Goal: Task Accomplishment & Management: Complete application form

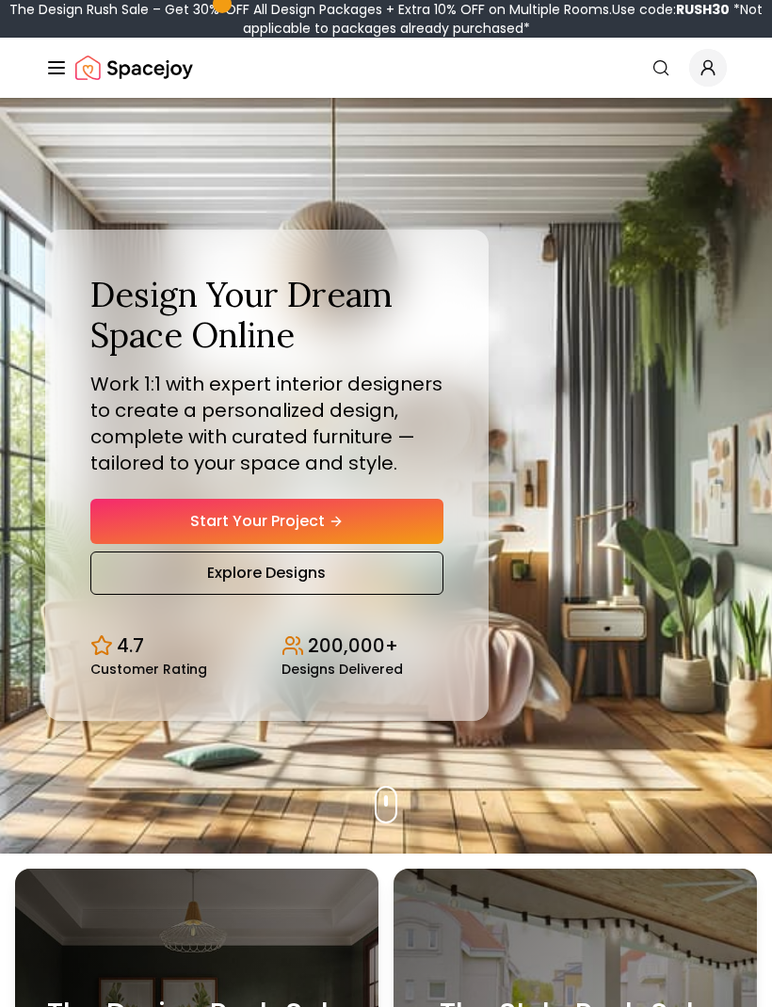
click at [416, 540] on link "Start Your Project" at bounding box center [266, 521] width 353 height 45
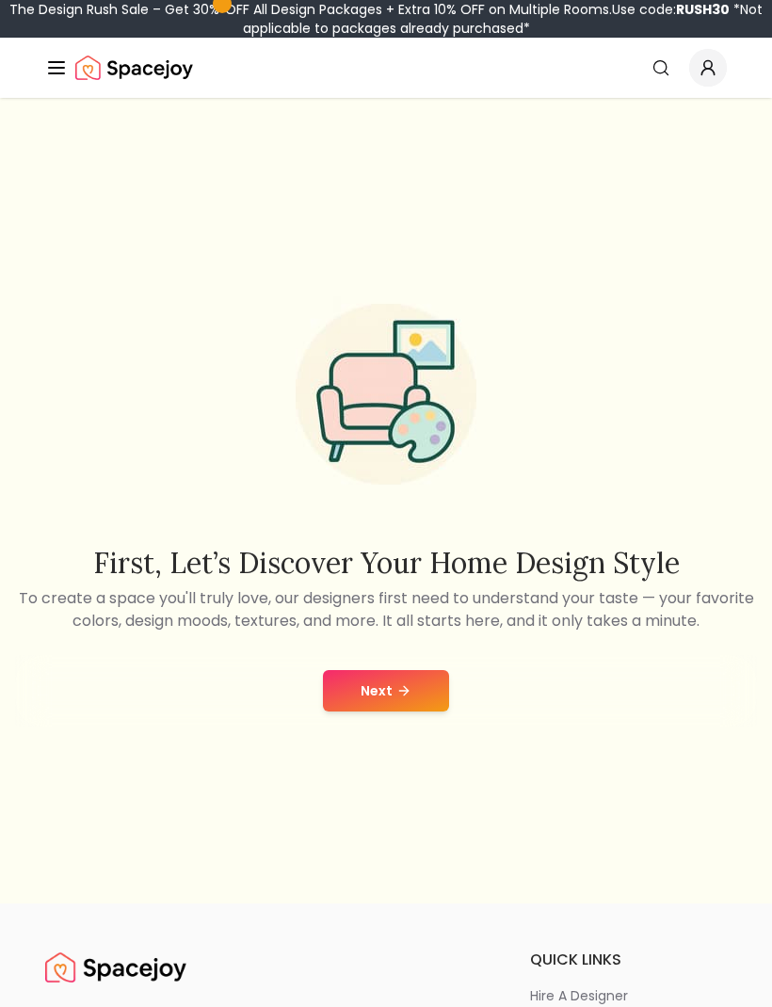
click at [412, 712] on button "Next" at bounding box center [386, 690] width 126 height 41
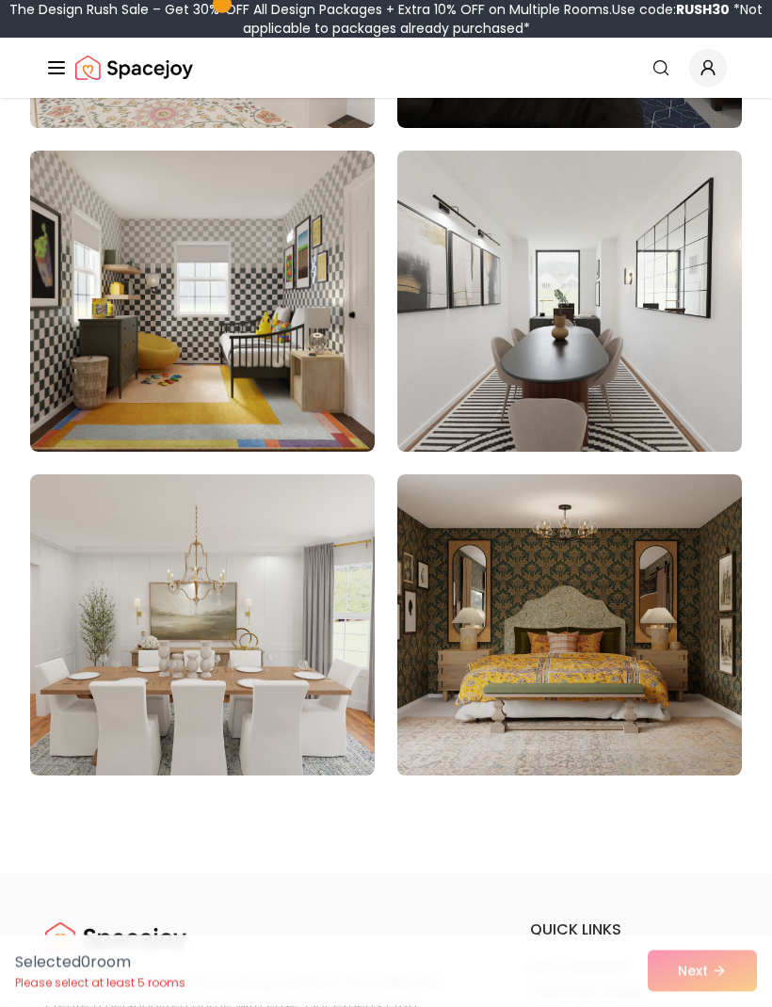
scroll to position [15743, 0]
click at [329, 711] on img at bounding box center [202, 625] width 345 height 301
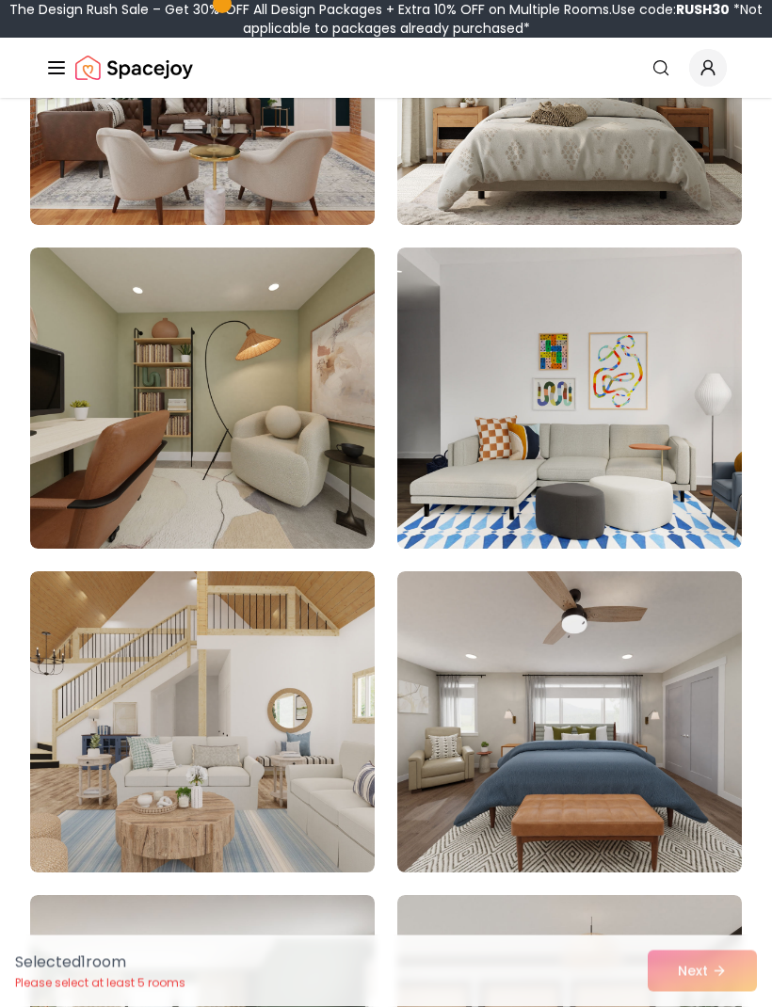
scroll to position [13055, 0]
click at [341, 757] on img at bounding box center [202, 722] width 345 height 301
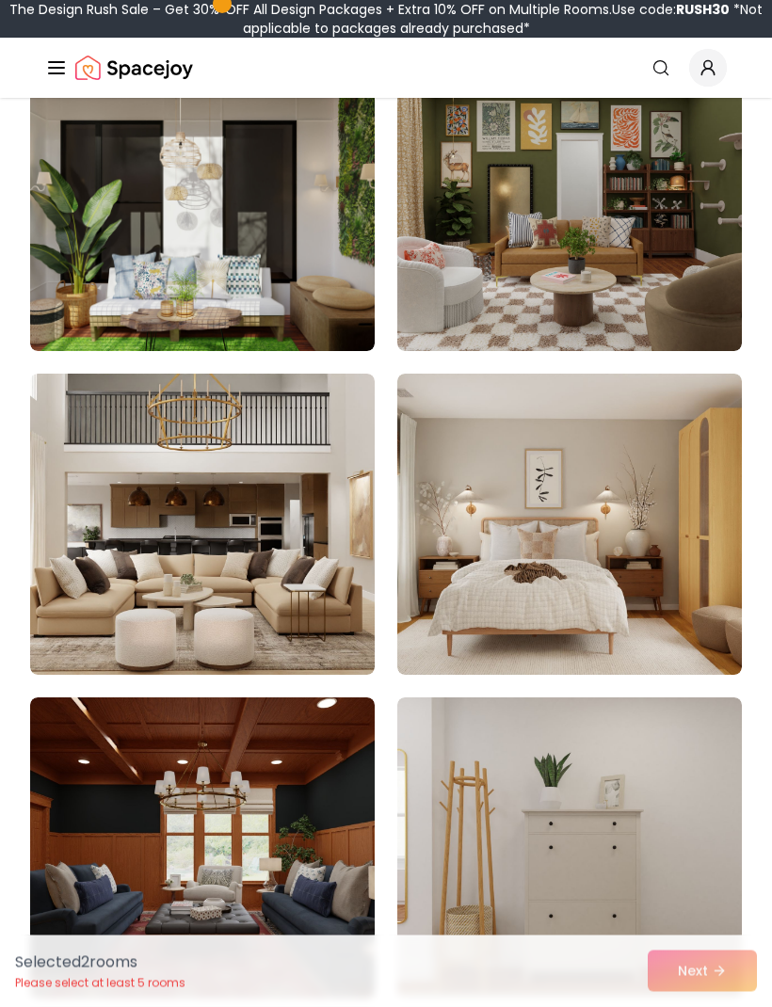
scroll to position [10337, 0]
click at [353, 640] on img at bounding box center [202, 524] width 345 height 301
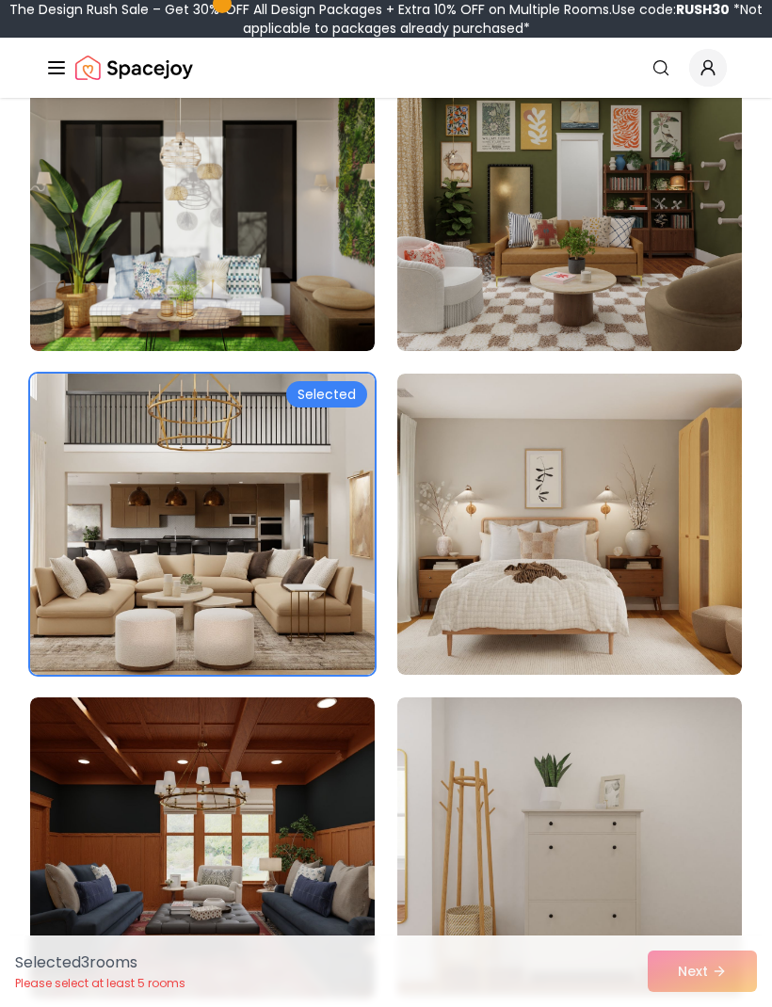
click at [587, 478] on img at bounding box center [569, 524] width 345 height 301
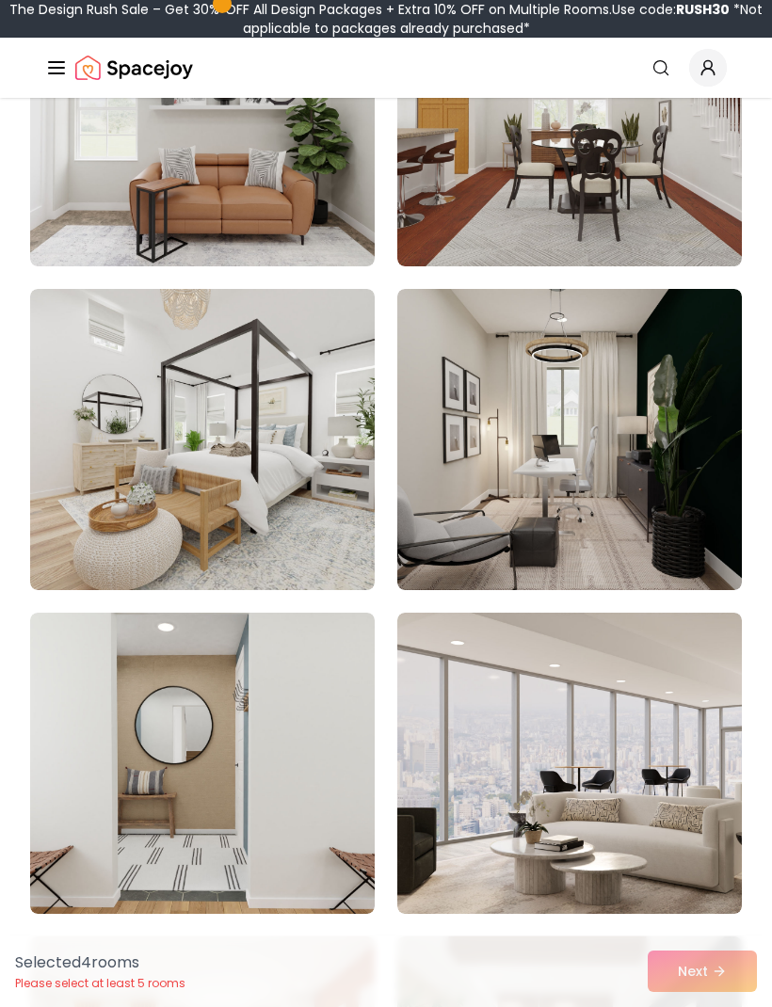
scroll to position [7506, 0]
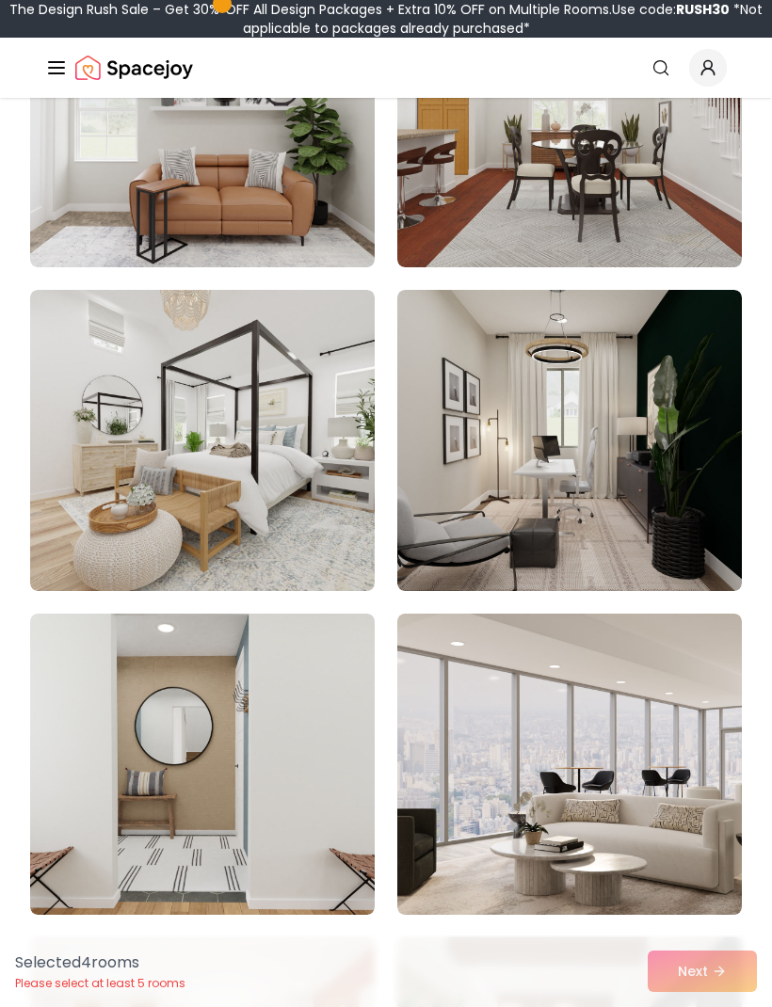
click at [488, 685] on img at bounding box center [569, 764] width 345 height 301
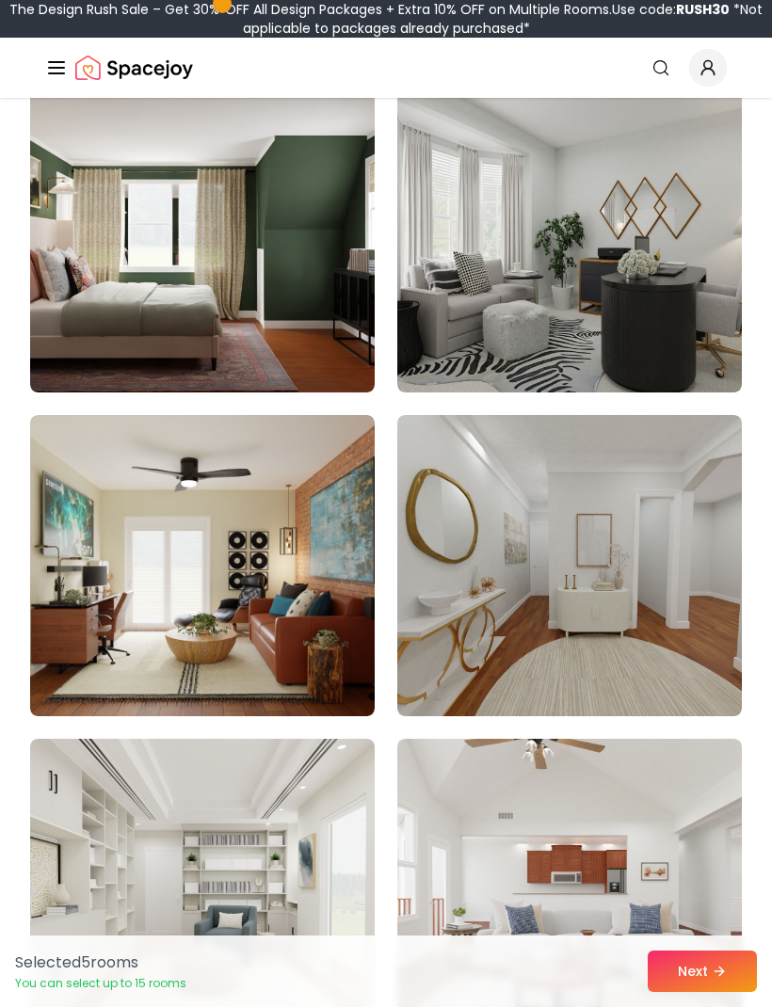
scroll to position [5760, 0]
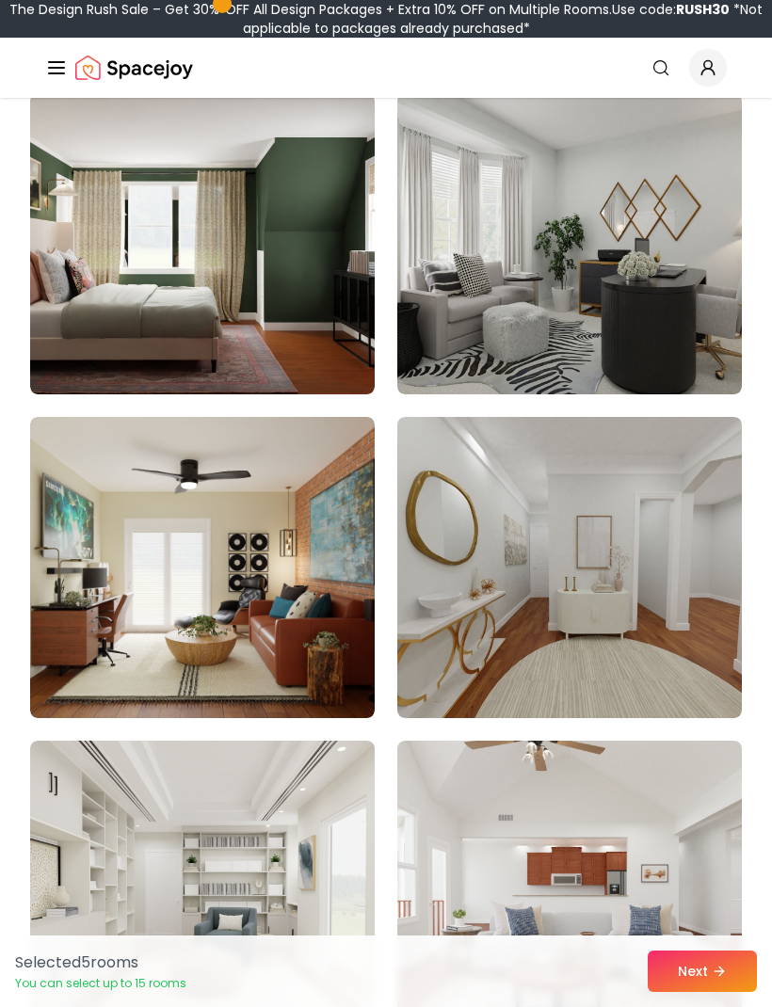
click at [536, 477] on img at bounding box center [569, 567] width 345 height 301
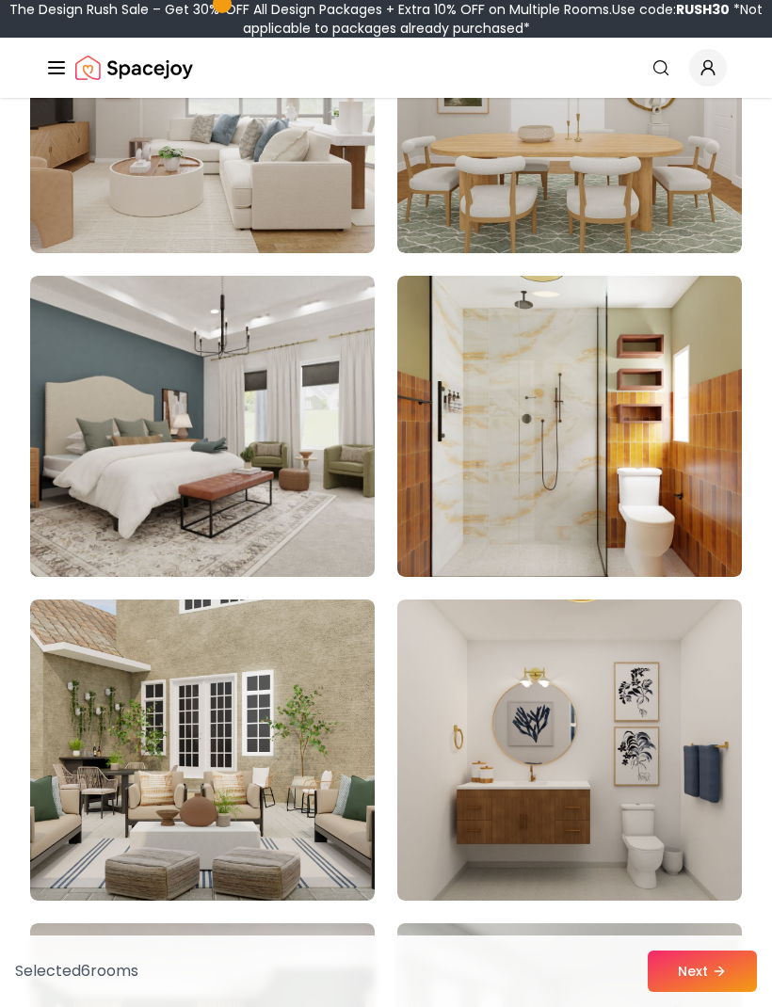
scroll to position [4927, 0]
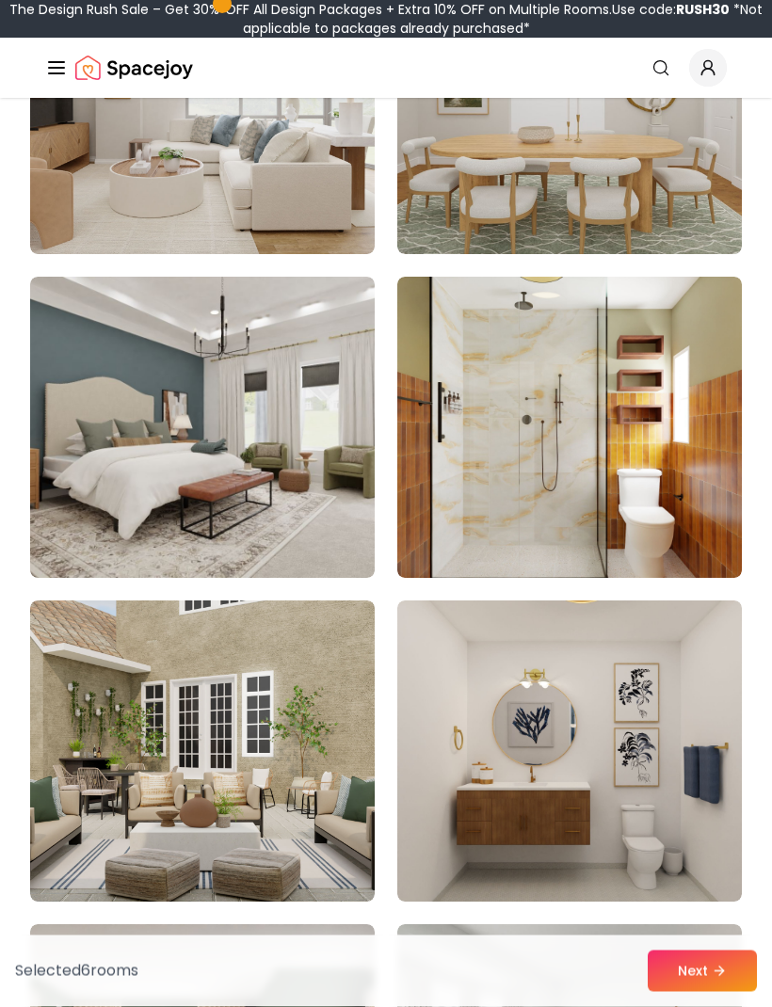
click at [588, 772] on img at bounding box center [569, 752] width 345 height 301
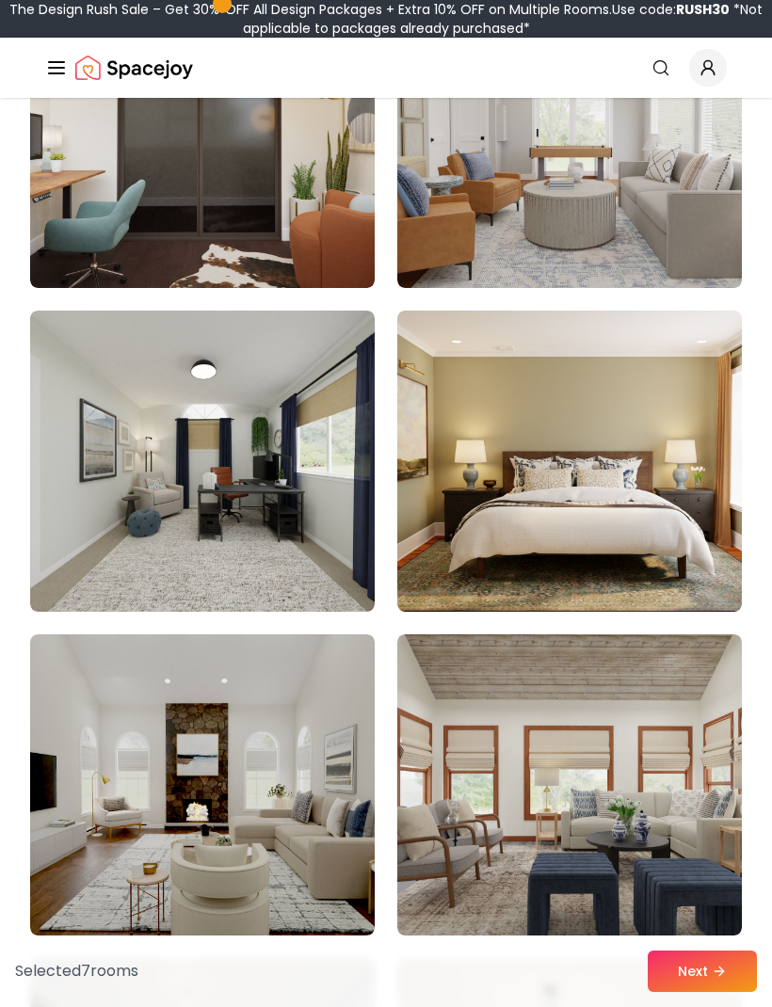
scroll to position [1654, 0]
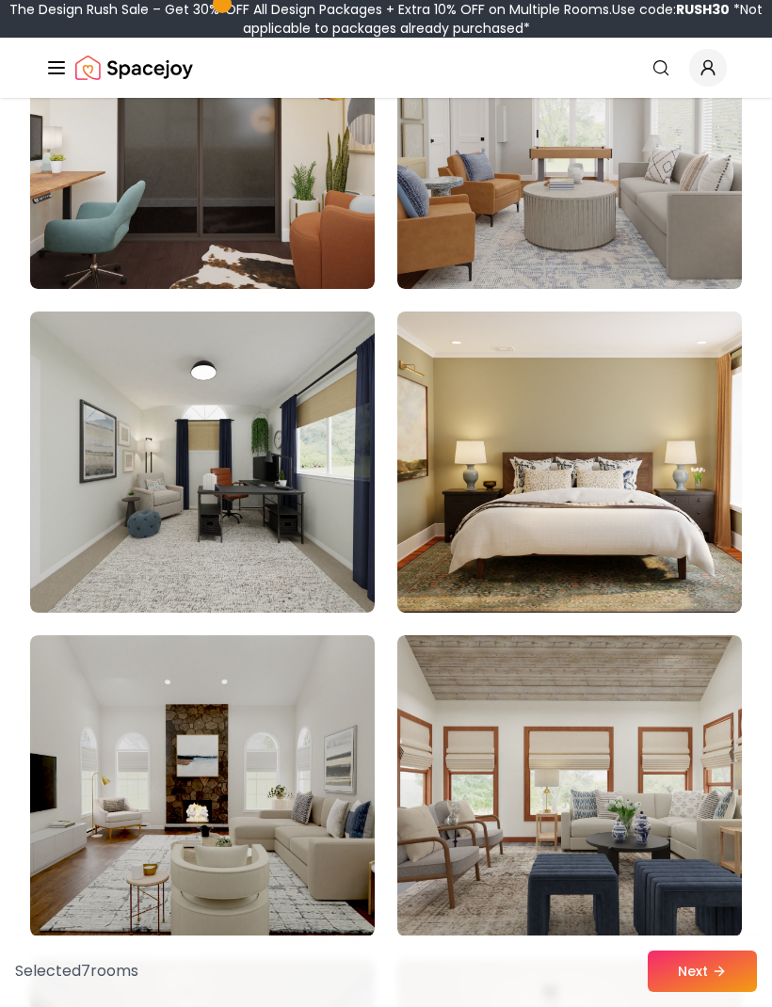
click at [322, 742] on img at bounding box center [202, 786] width 345 height 301
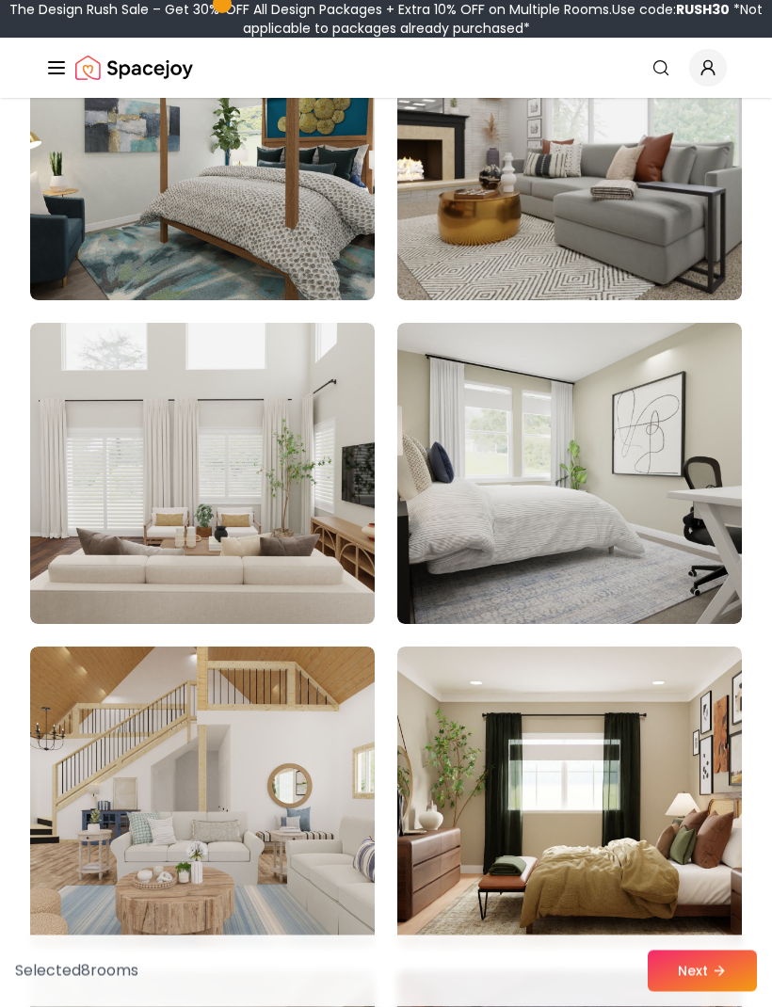
scroll to position [347, 0]
click at [298, 819] on img at bounding box center [202, 797] width 345 height 301
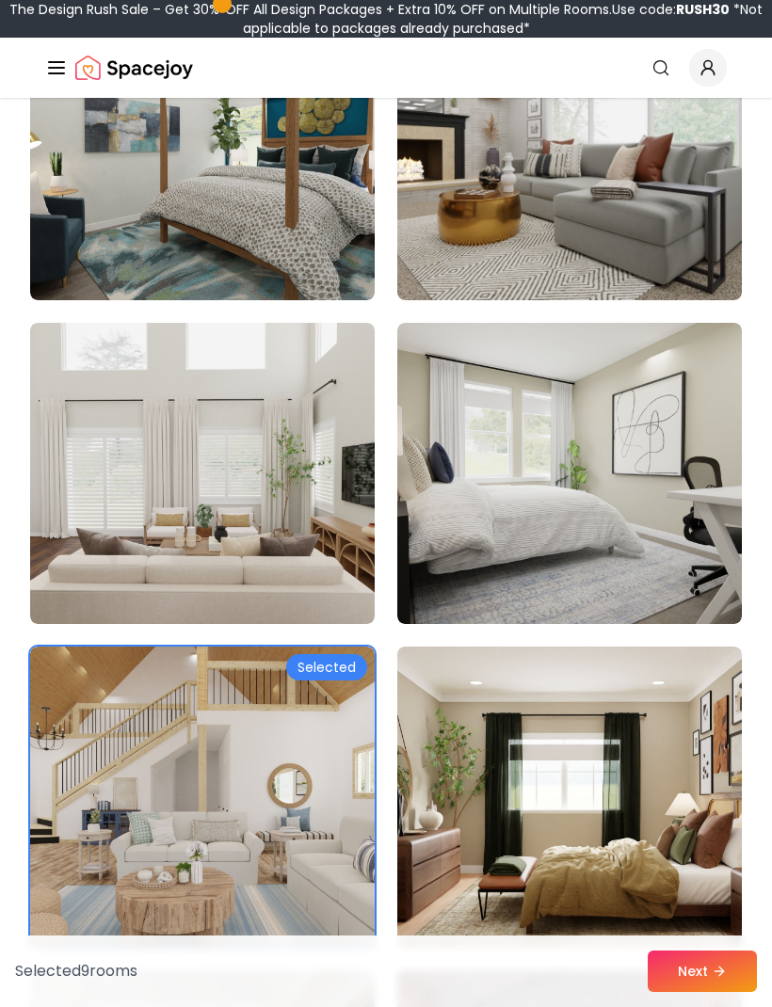
click at [697, 974] on button "Next" at bounding box center [702, 971] width 109 height 41
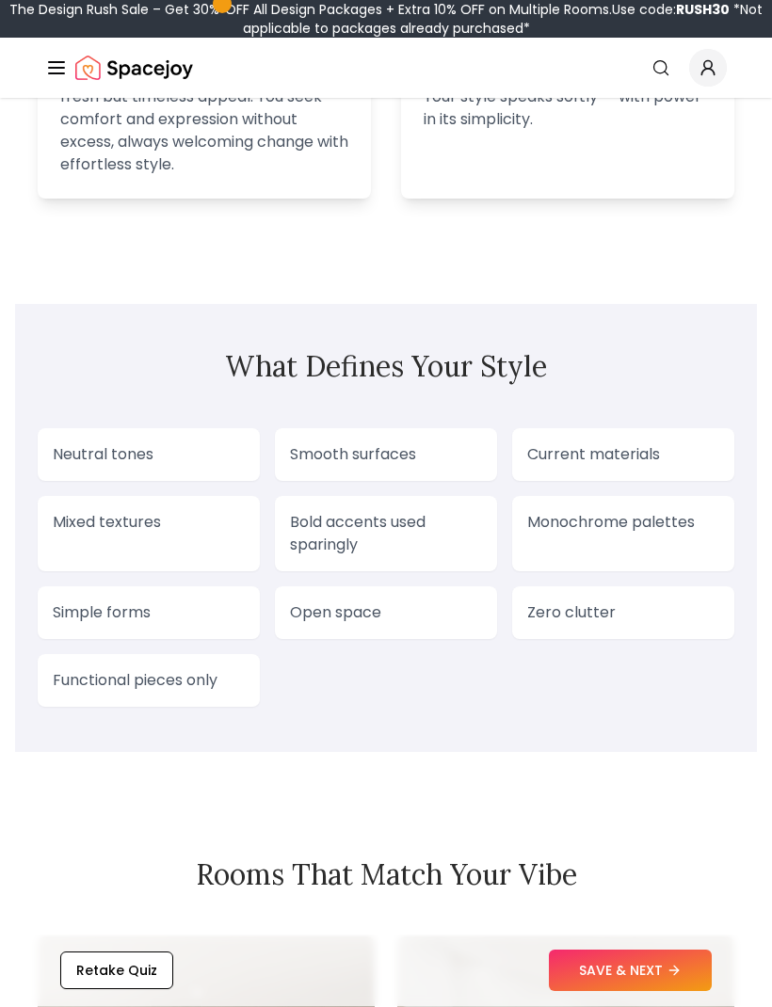
scroll to position [1930, 0]
click at [214, 464] on p "Neutral tones" at bounding box center [149, 454] width 192 height 23
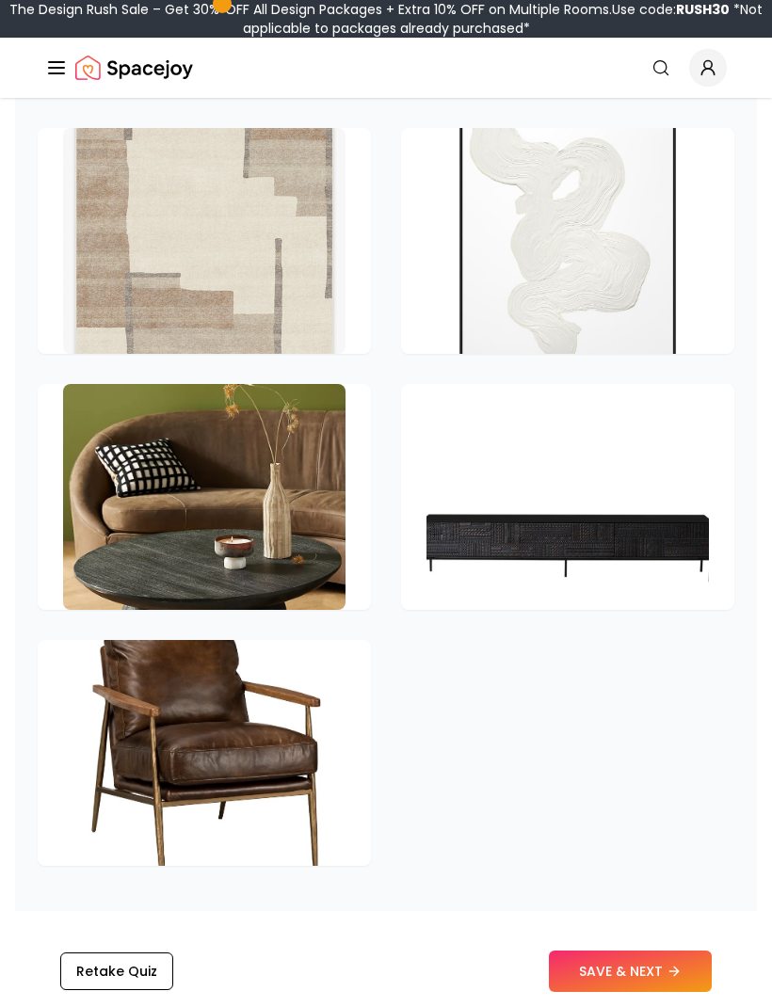
scroll to position [3636, 0]
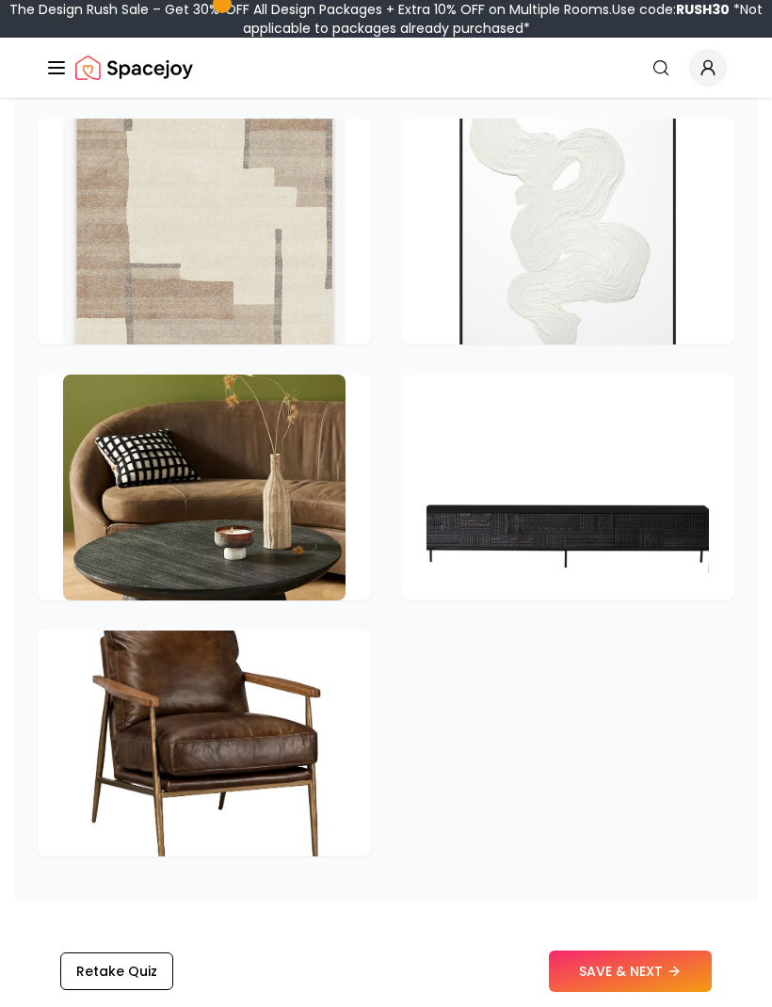
click at [664, 991] on button "SAVE & NEXT" at bounding box center [630, 971] width 163 height 41
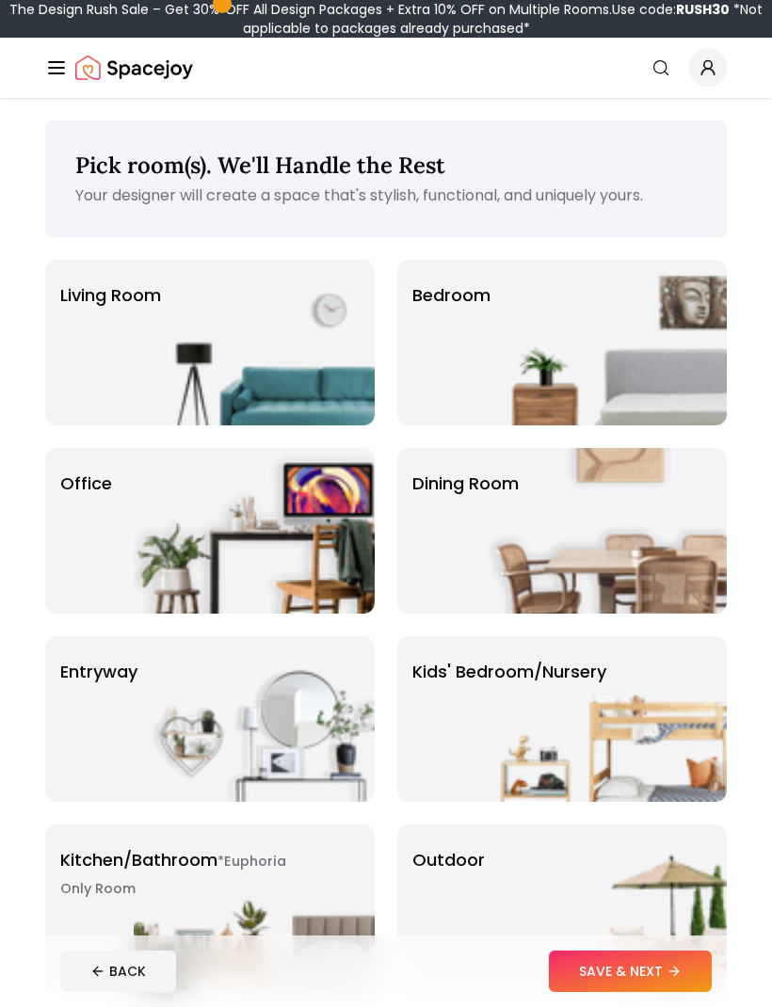
click at [359, 402] on img at bounding box center [254, 343] width 241 height 166
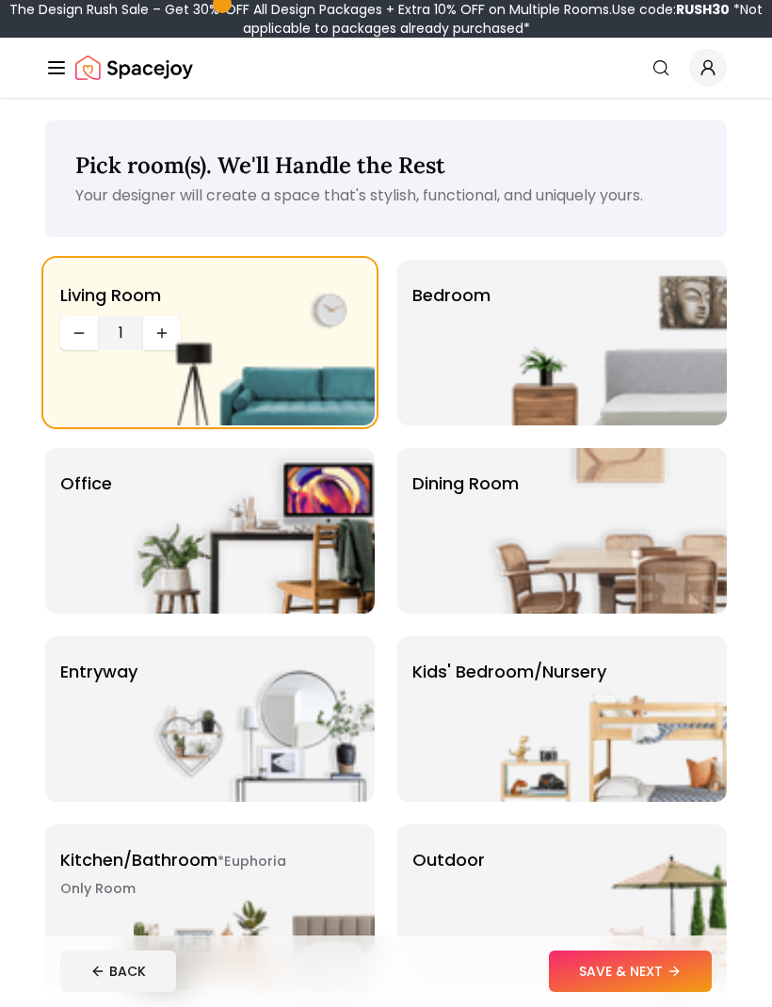
click at [330, 755] on img at bounding box center [254, 719] width 241 height 166
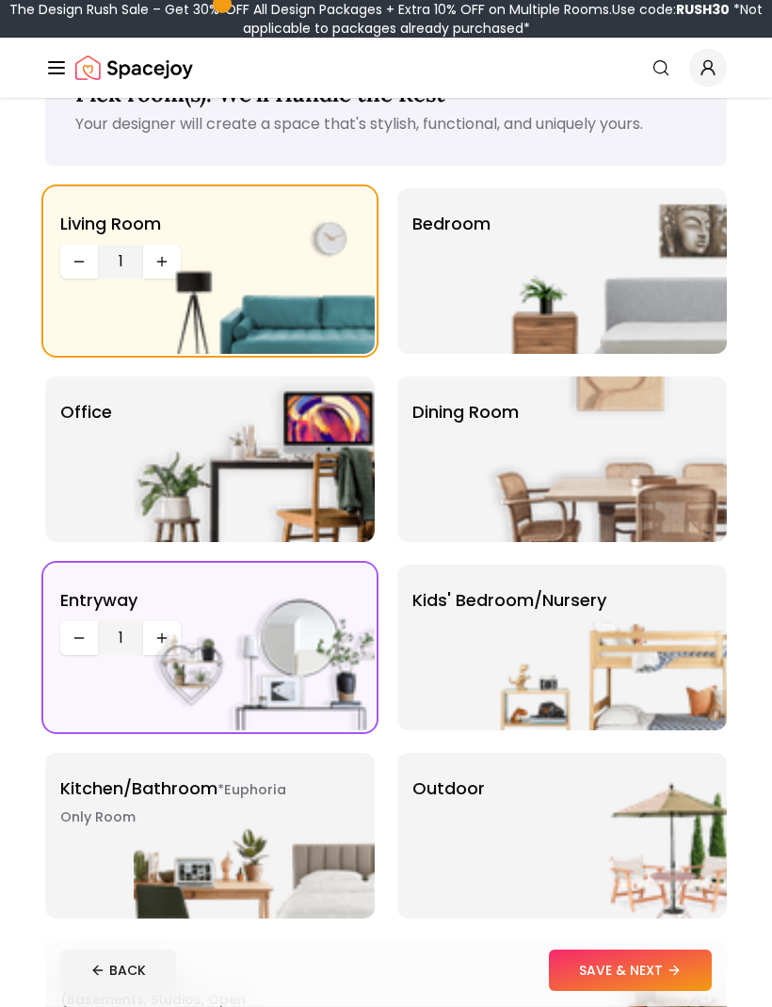
scroll to position [72, 0]
click at [690, 326] on img at bounding box center [606, 271] width 241 height 166
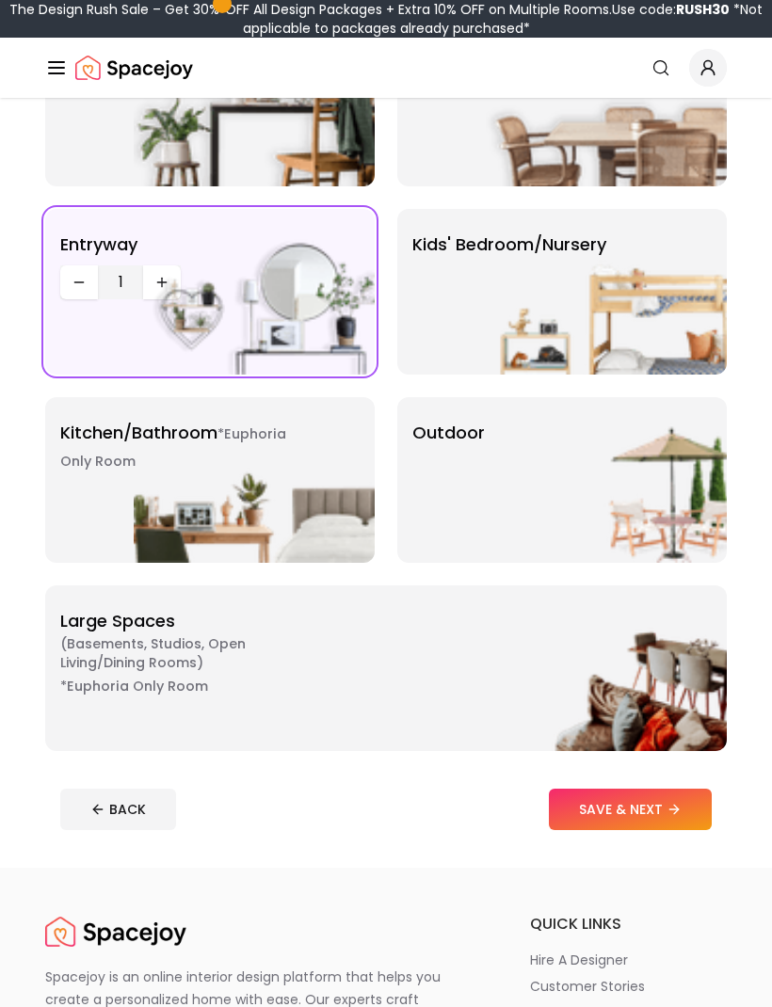
scroll to position [453, 0]
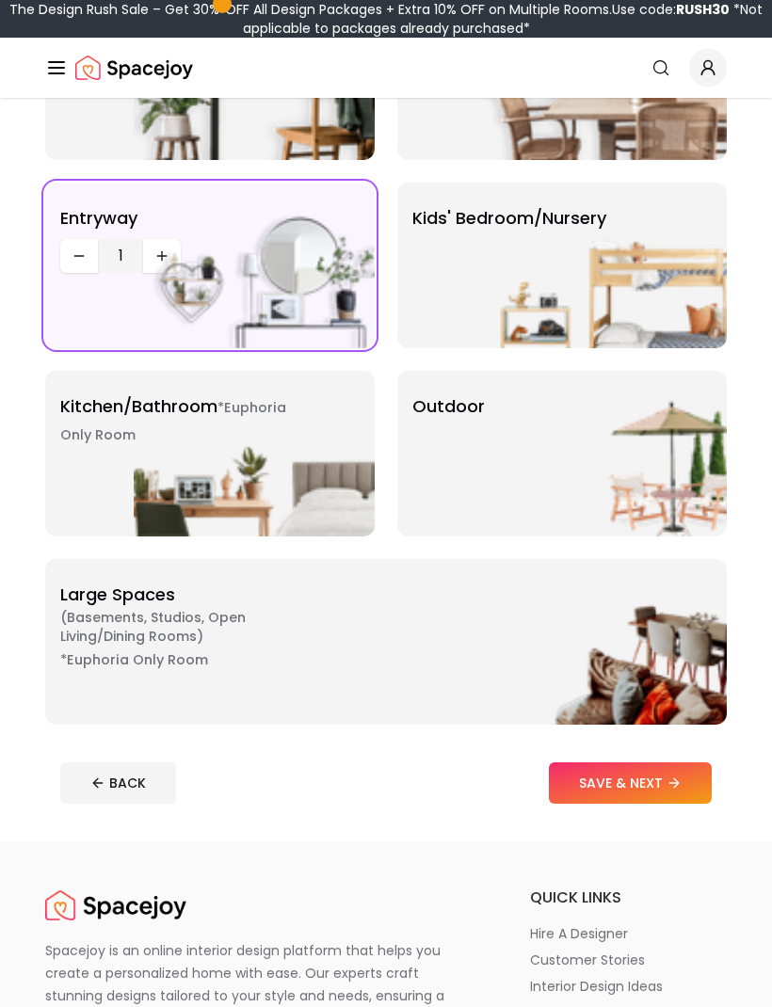
click at [629, 803] on button "SAVE & NEXT" at bounding box center [630, 784] width 163 height 41
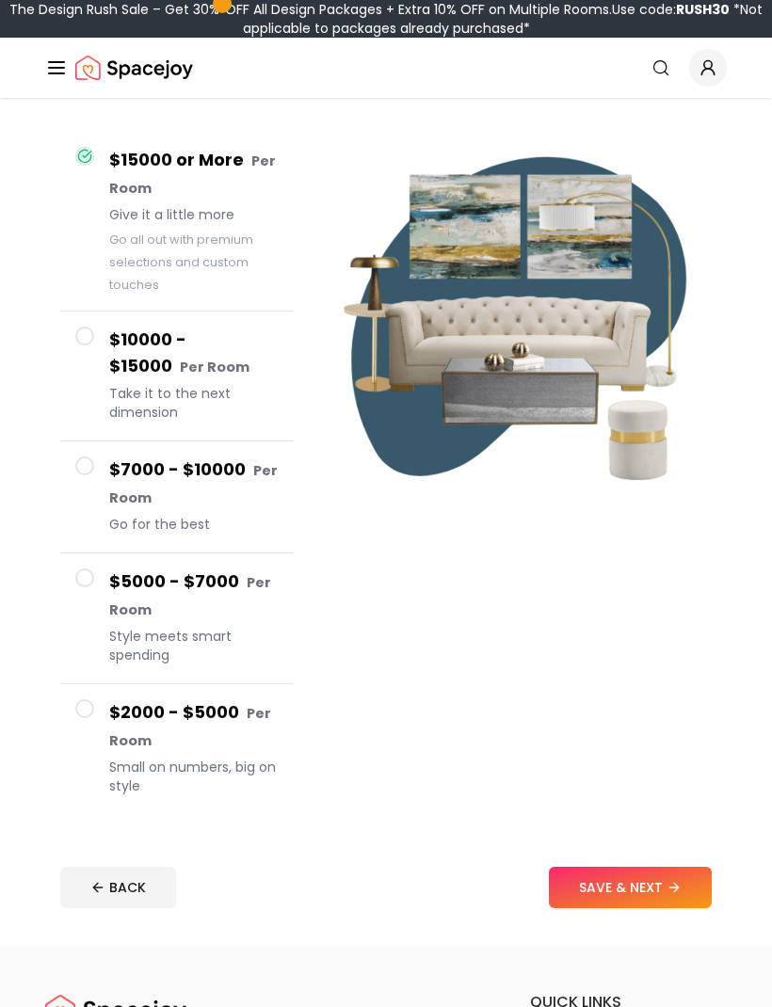
scroll to position [169, 0]
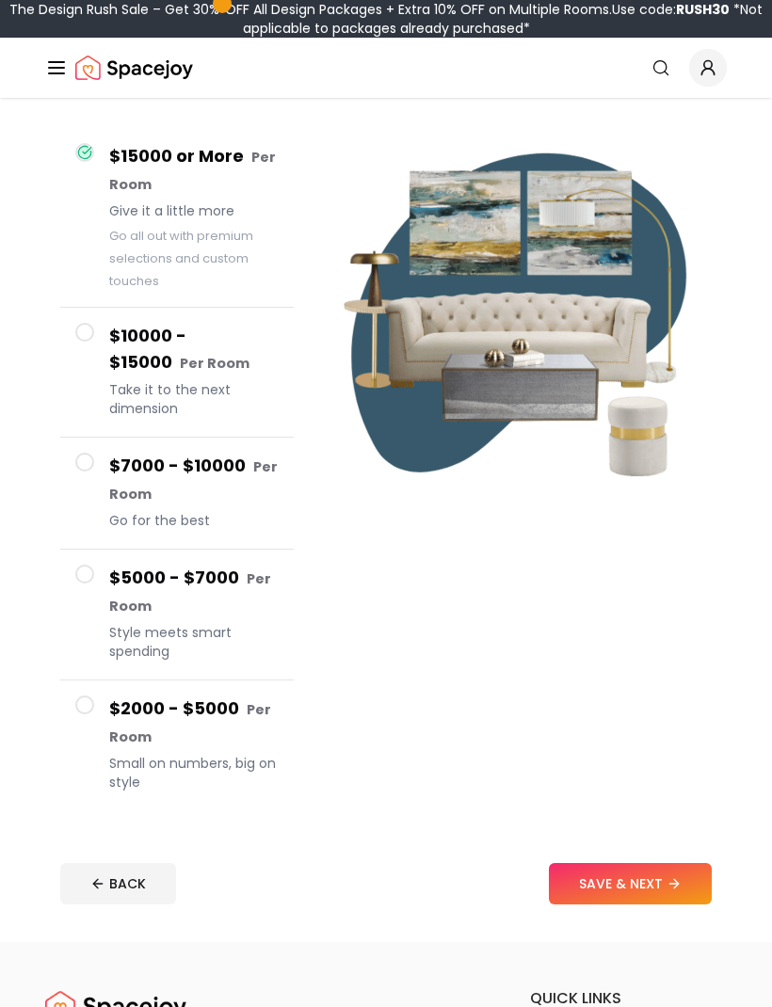
click at [255, 755] on span "Small on numbers, big on style" at bounding box center [193, 774] width 169 height 38
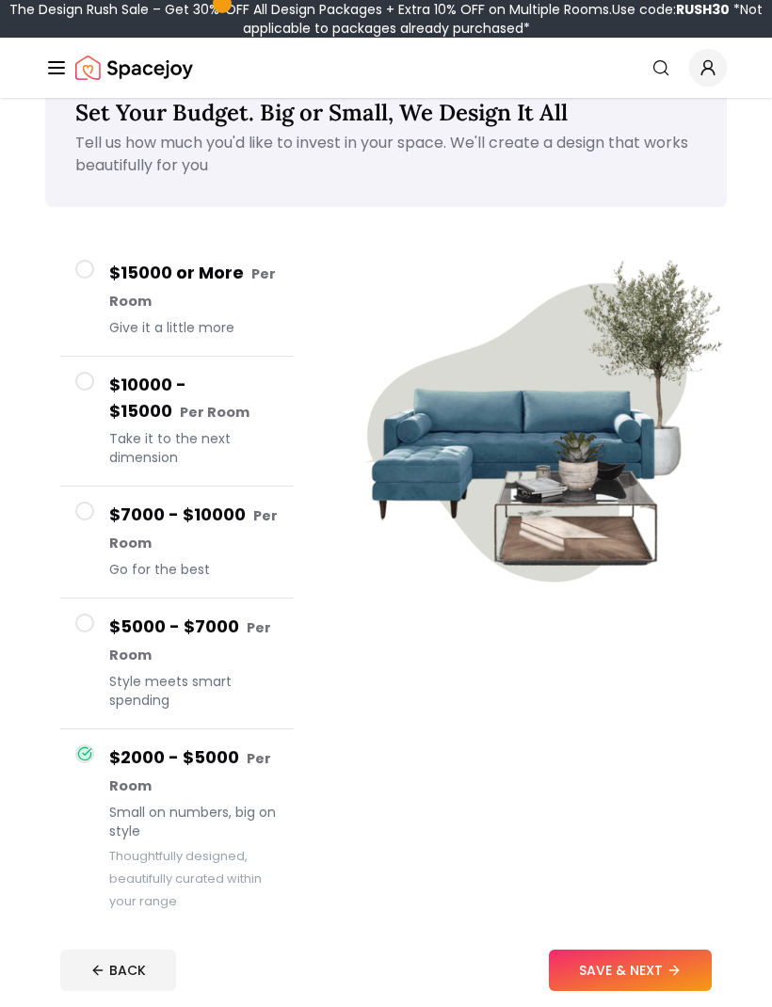
scroll to position [55, 0]
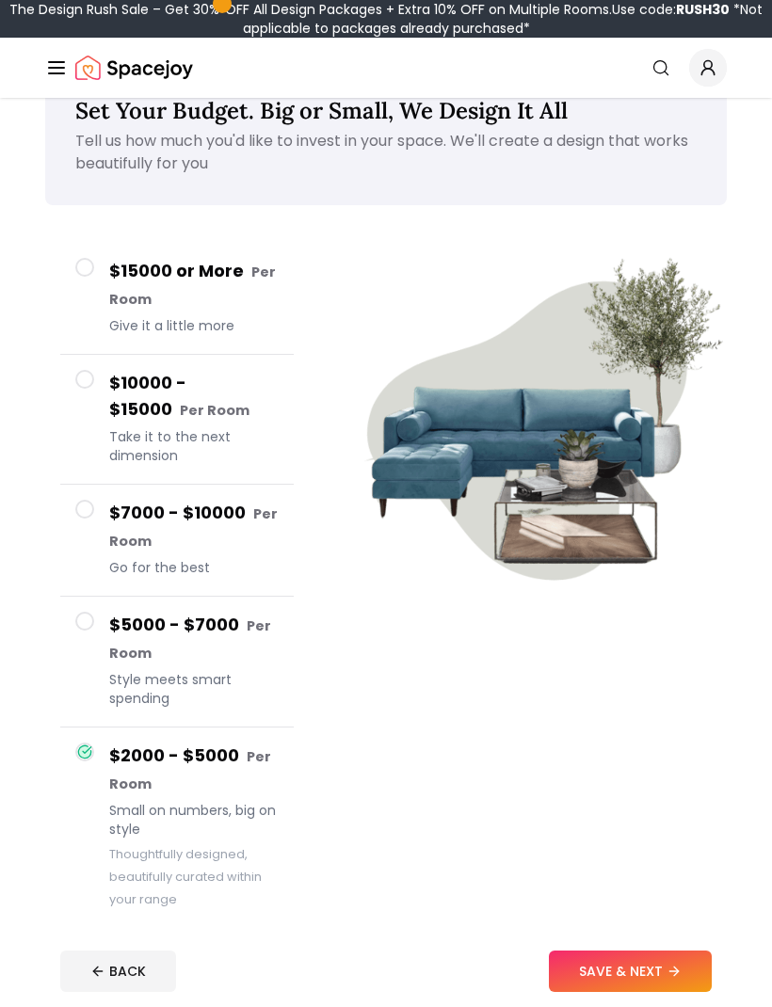
click at [247, 674] on span "Style meets smart spending" at bounding box center [193, 689] width 169 height 38
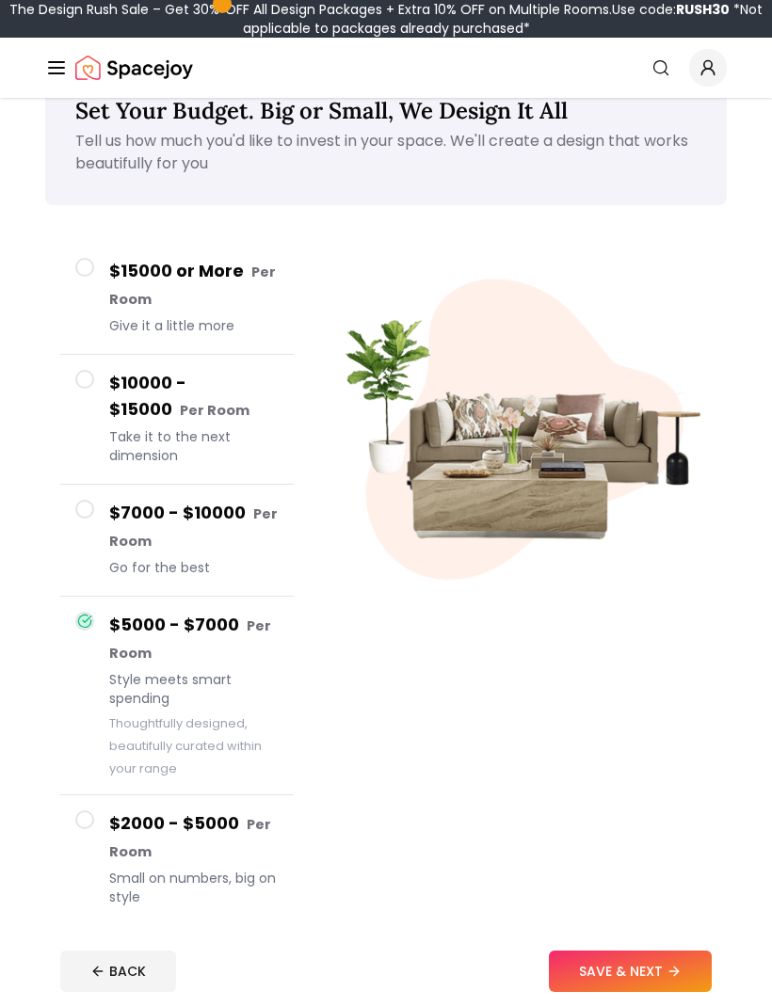
click at [255, 862] on h4 "$2000 - $5000 Per Room" at bounding box center [193, 838] width 169 height 55
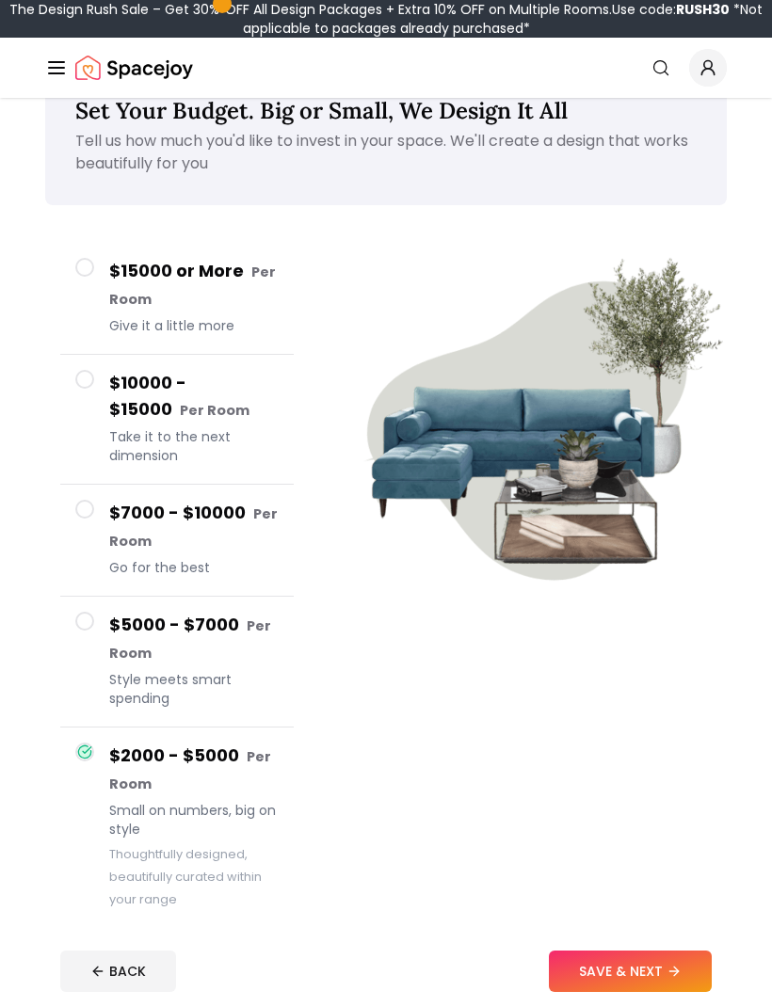
click at [264, 701] on span "Style meets smart spending" at bounding box center [193, 689] width 169 height 38
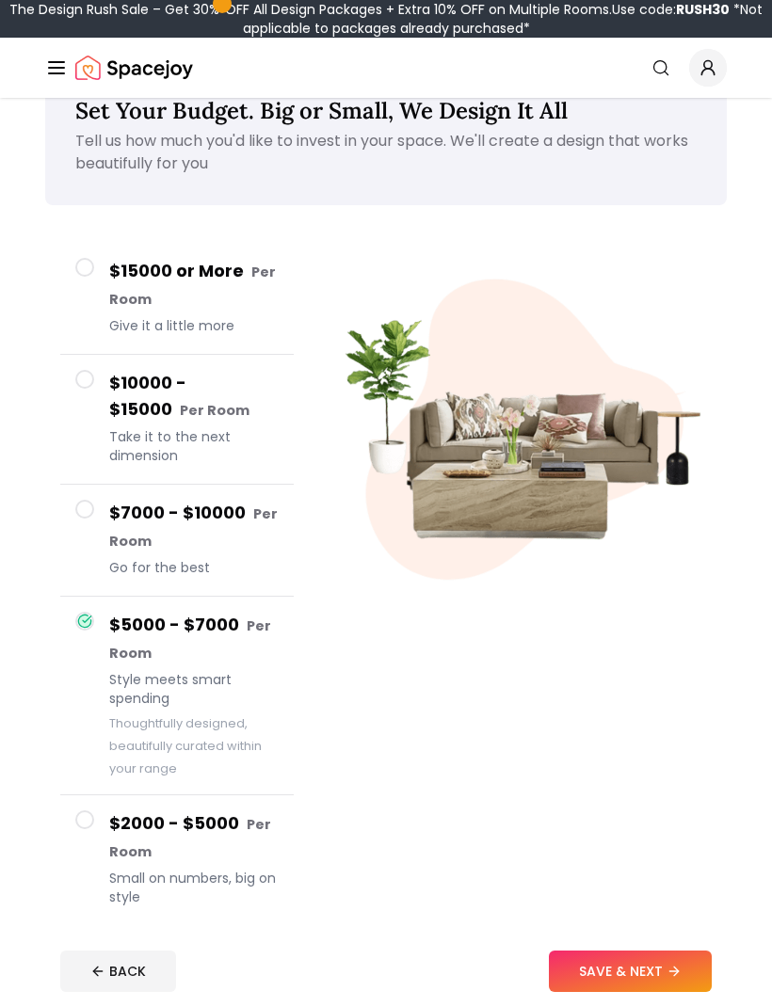
click at [239, 865] on div "$2000 - $5000 Per Room Small on numbers, big on style" at bounding box center [193, 861] width 169 height 100
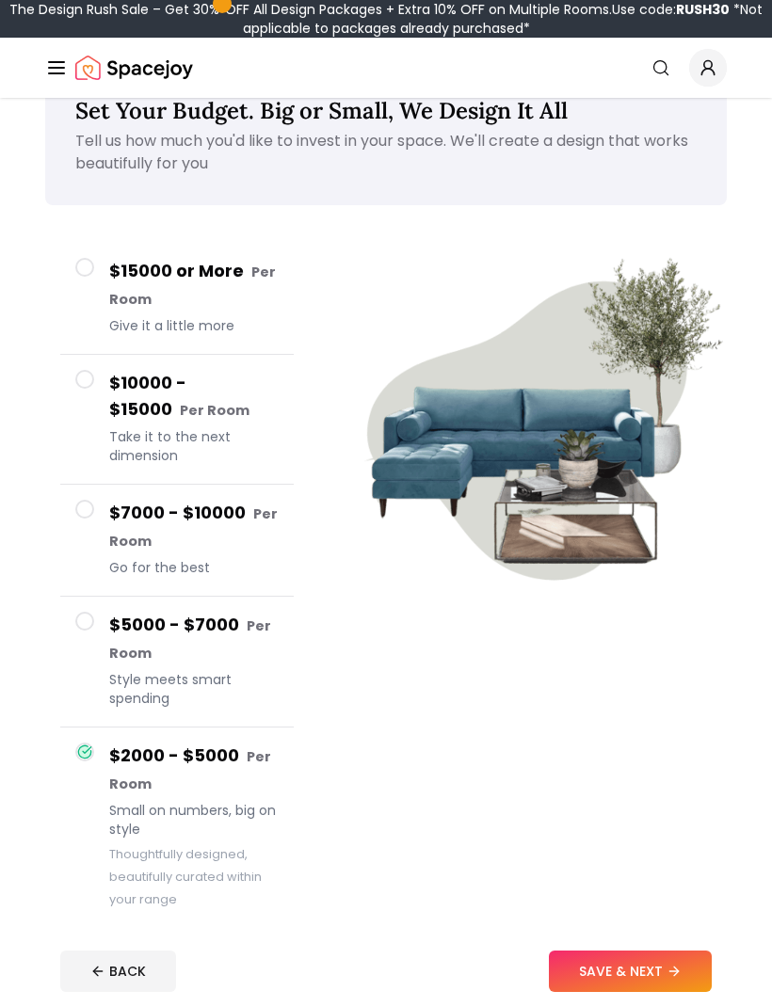
click at [614, 992] on button "SAVE & NEXT" at bounding box center [630, 971] width 163 height 41
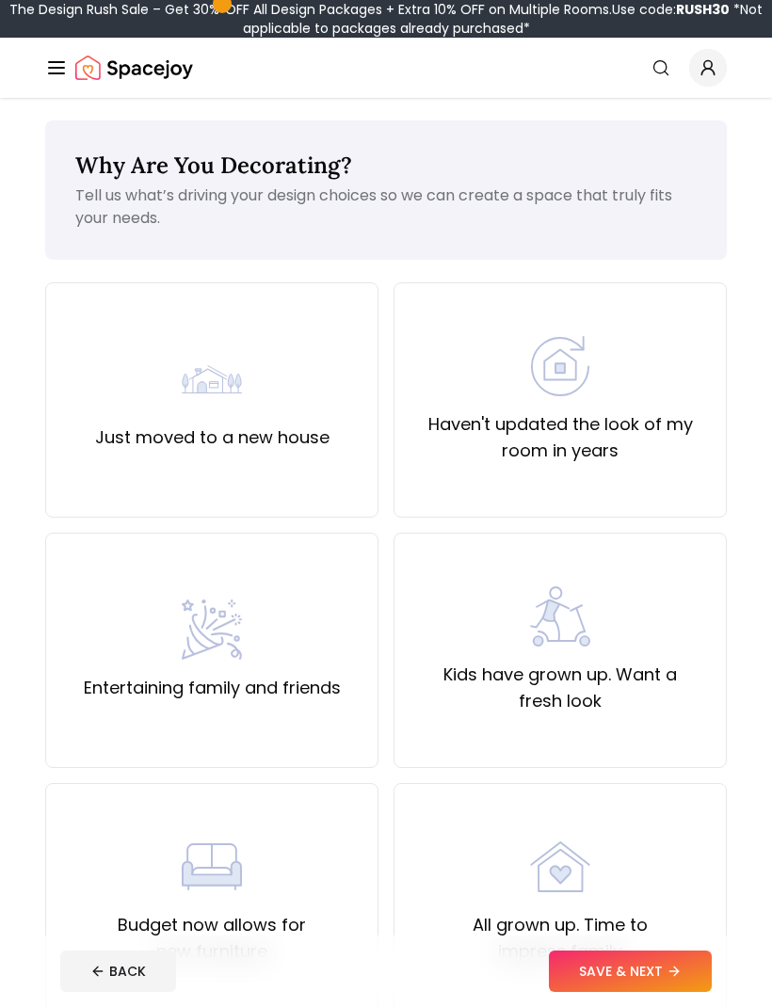
click at [310, 505] on div "Just moved to a new house" at bounding box center [211, 399] width 333 height 235
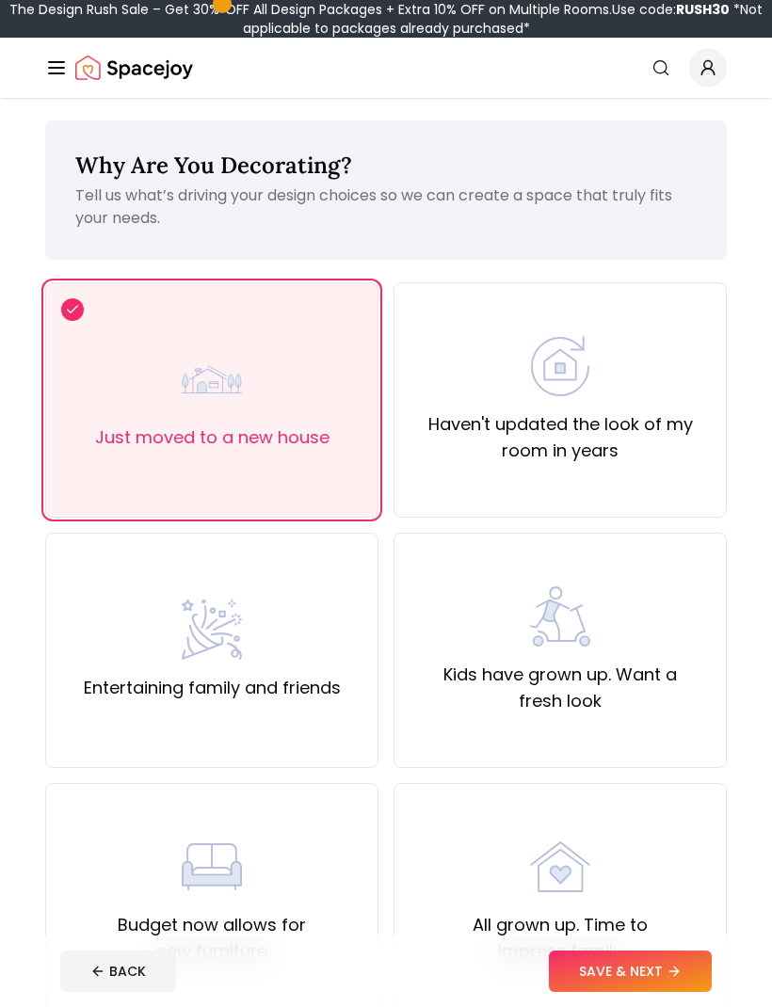
click at [638, 967] on button "SAVE & NEXT" at bounding box center [630, 971] width 163 height 41
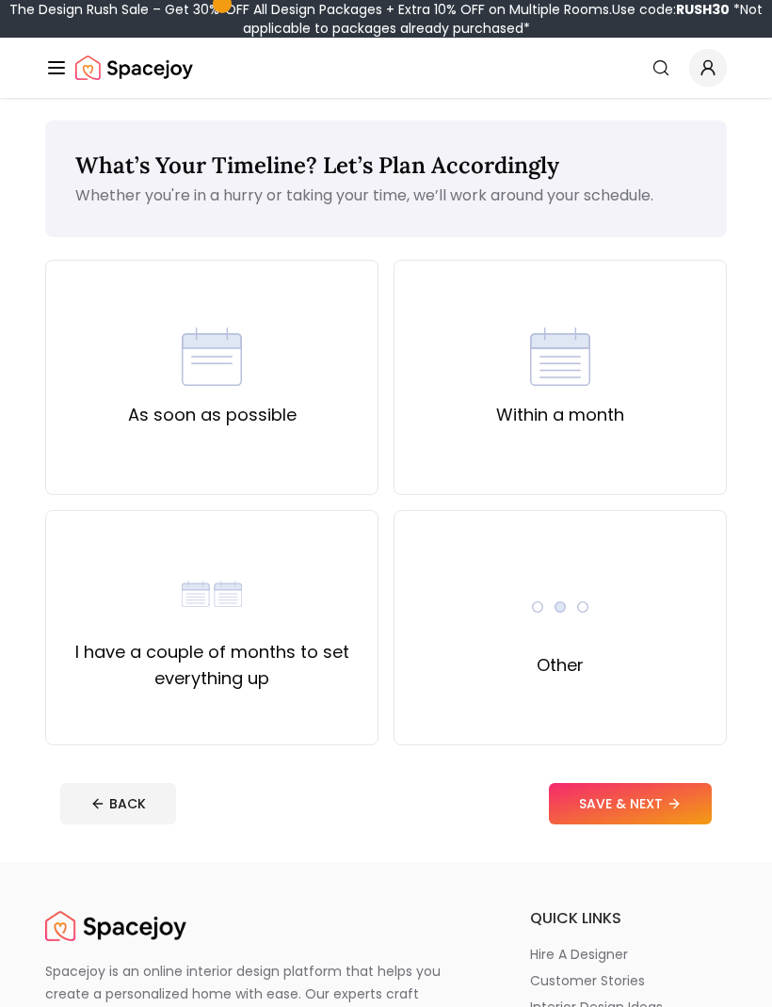
click at [346, 715] on div "I have a couple of months to set everything up" at bounding box center [211, 627] width 333 height 235
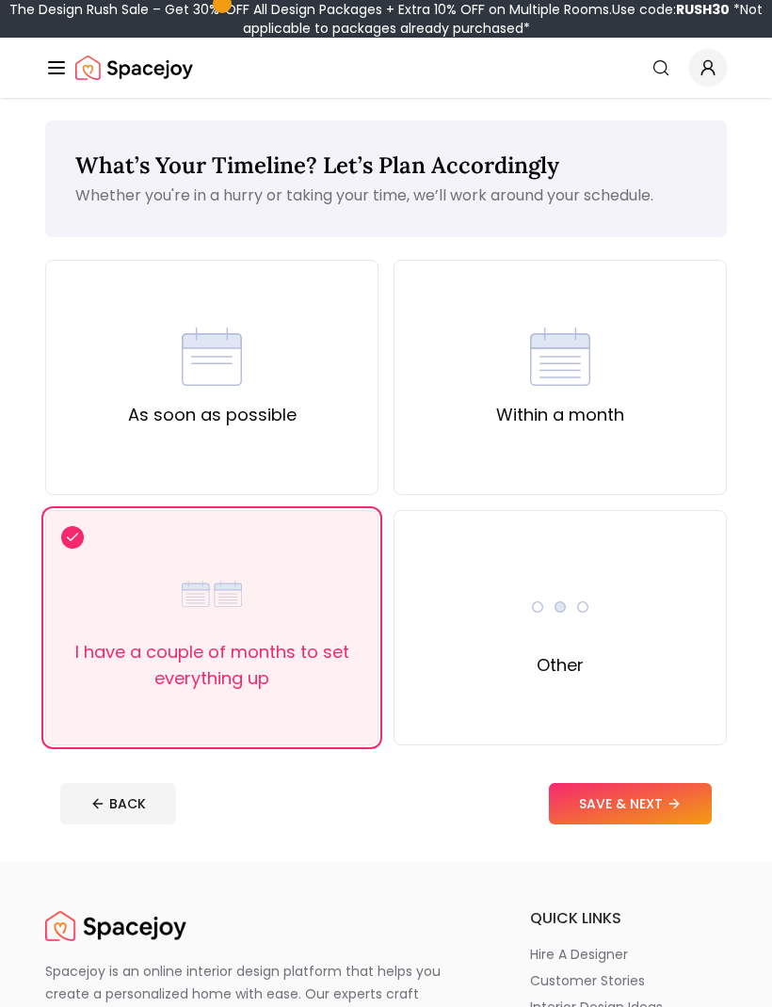
click at [652, 810] on button "SAVE & NEXT" at bounding box center [630, 803] width 163 height 41
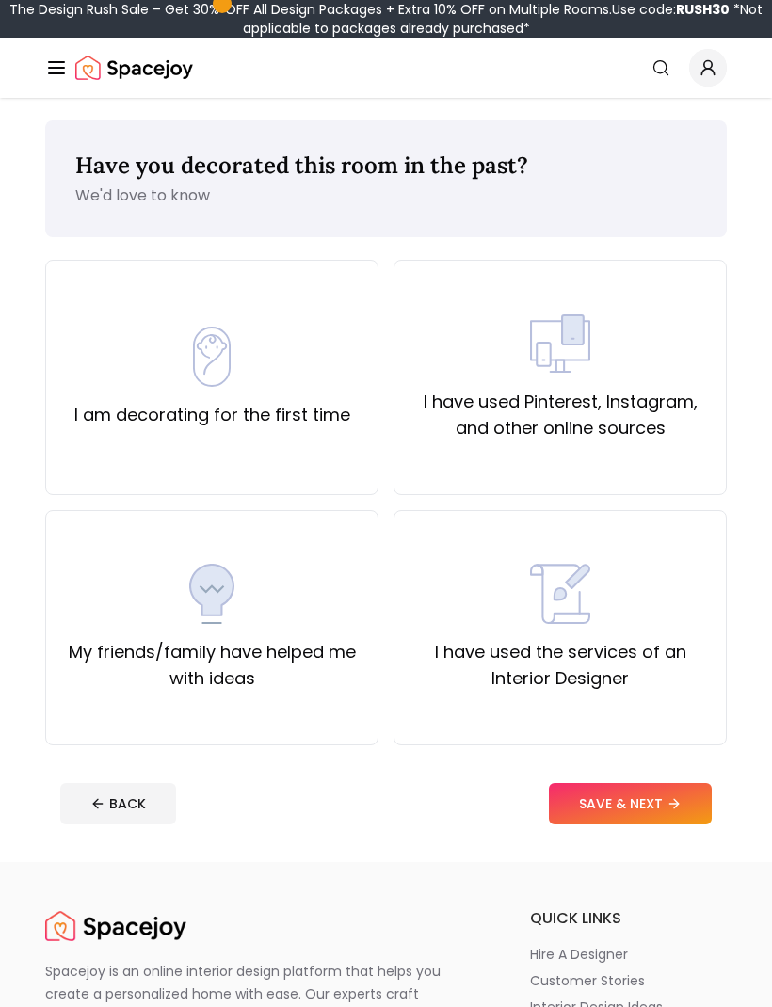
click at [312, 393] on div "I am decorating for the first time" at bounding box center [212, 378] width 276 height 102
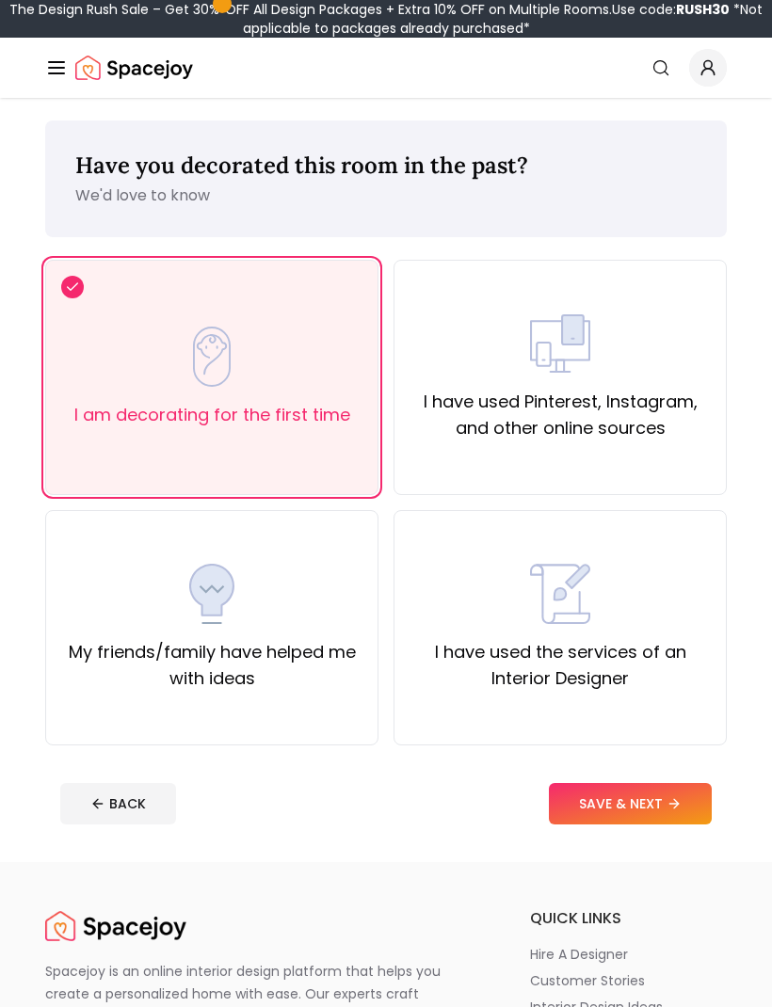
click at [630, 811] on button "SAVE & NEXT" at bounding box center [630, 803] width 163 height 41
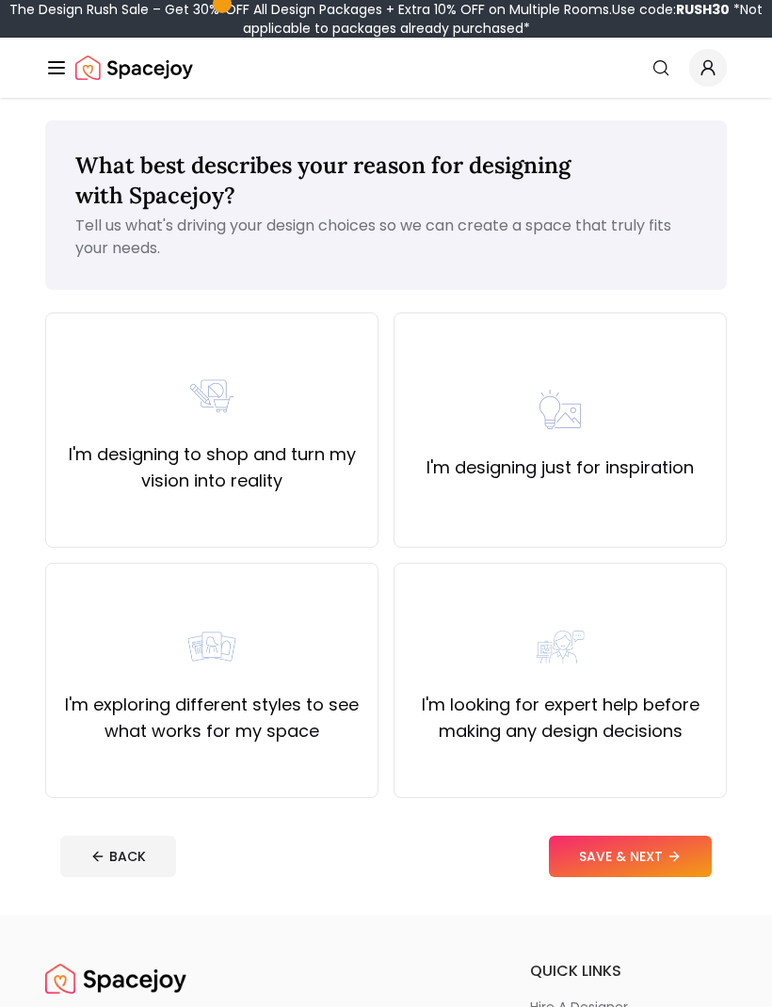
click at [304, 527] on div "I'm designing to shop and turn my vision into reality" at bounding box center [211, 430] width 333 height 235
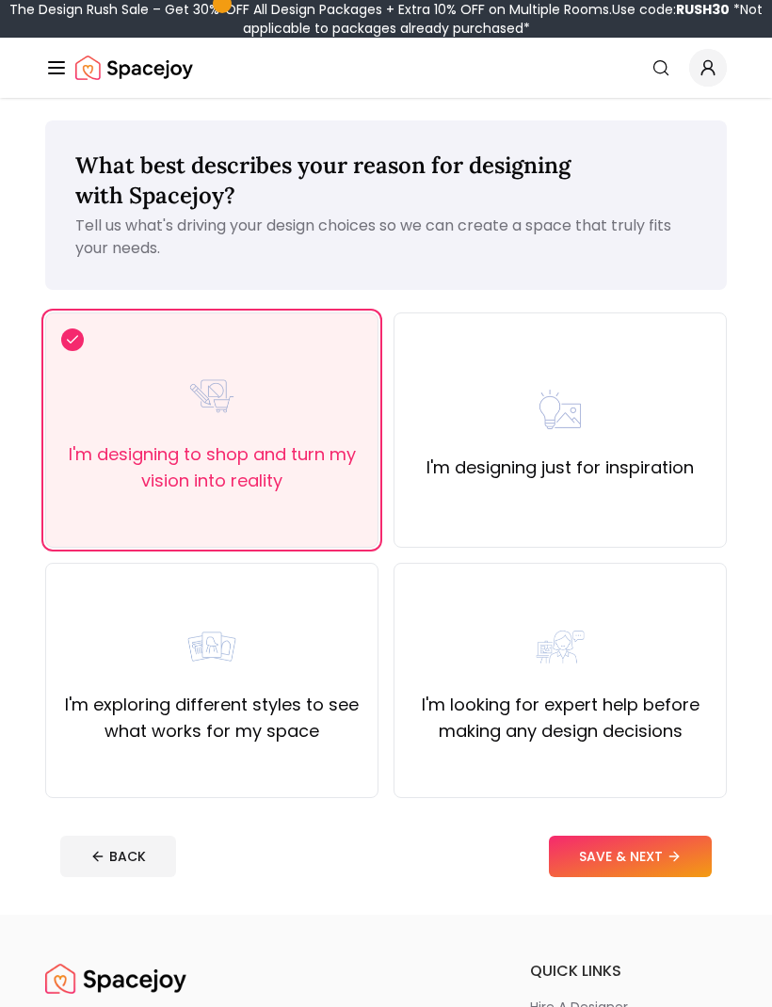
click at [577, 853] on button "SAVE & NEXT" at bounding box center [630, 856] width 163 height 41
